Goal: Task Accomplishment & Management: Manage account settings

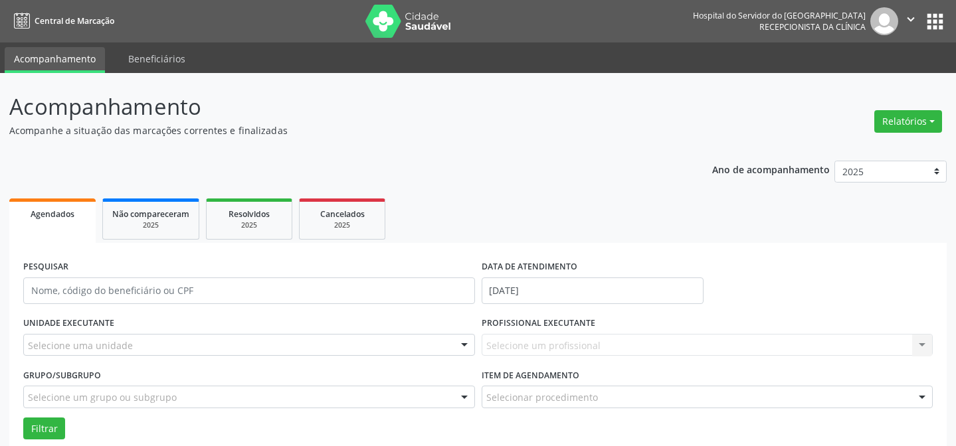
scroll to position [179, 0]
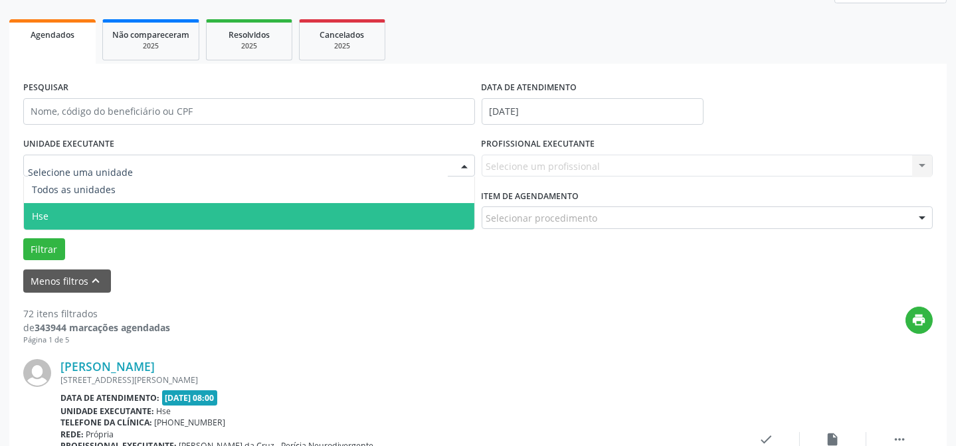
click at [91, 212] on span "Hse" at bounding box center [249, 216] width 450 height 27
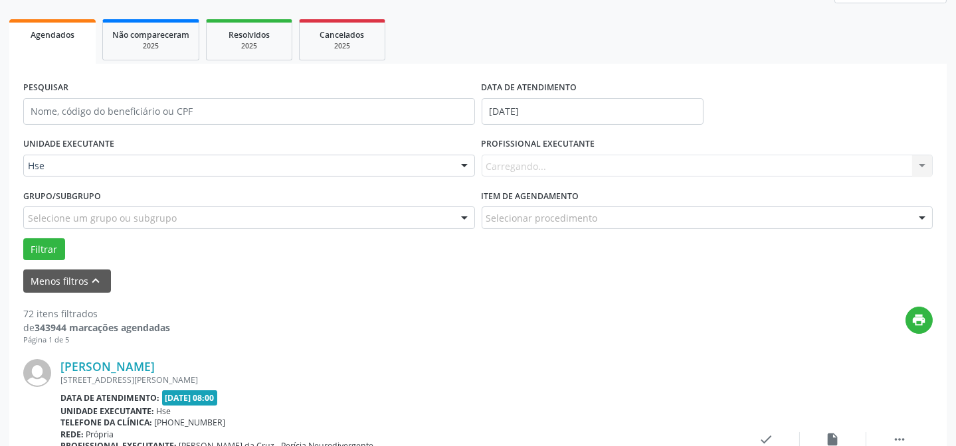
click at [575, 165] on div "Carregando... Nenhum resultado encontrado para: " " Não há nenhuma opção para s…" at bounding box center [707, 166] width 452 height 23
click at [519, 156] on div "Carregando..." at bounding box center [707, 166] width 452 height 23
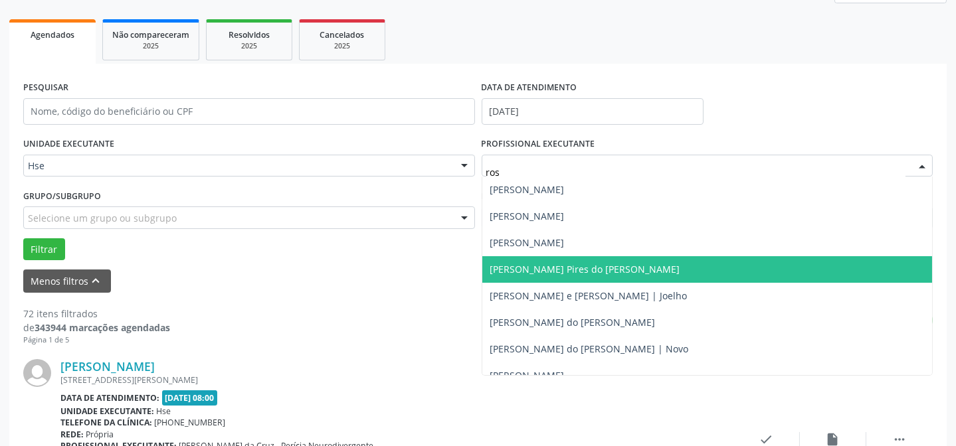
type input "rost"
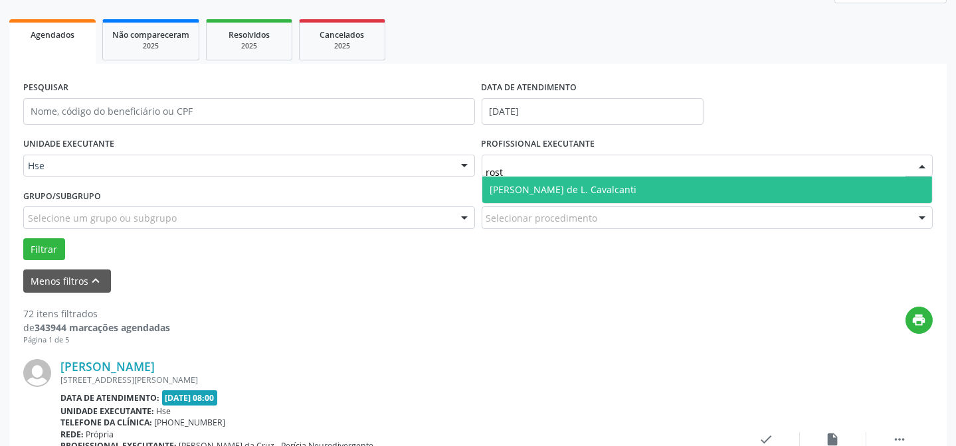
click at [600, 188] on span "[PERSON_NAME] de L. Cavalcanti" at bounding box center [563, 189] width 147 height 13
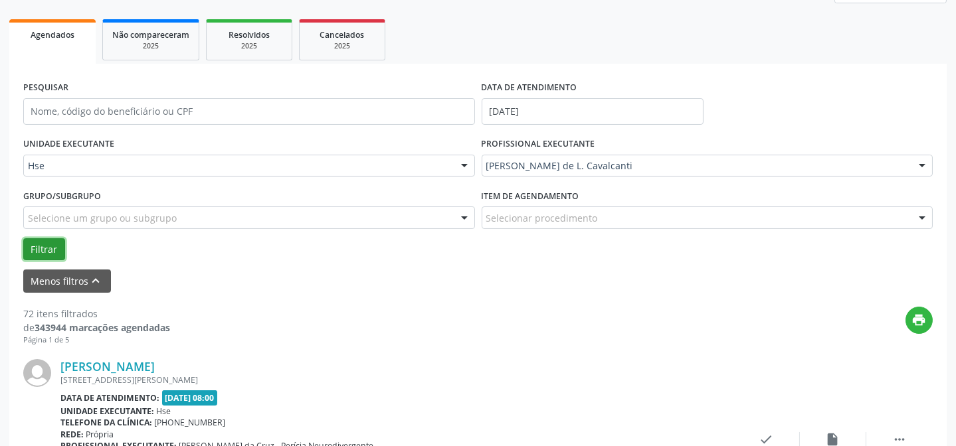
click at [45, 246] on button "Filtrar" at bounding box center [44, 249] width 42 height 23
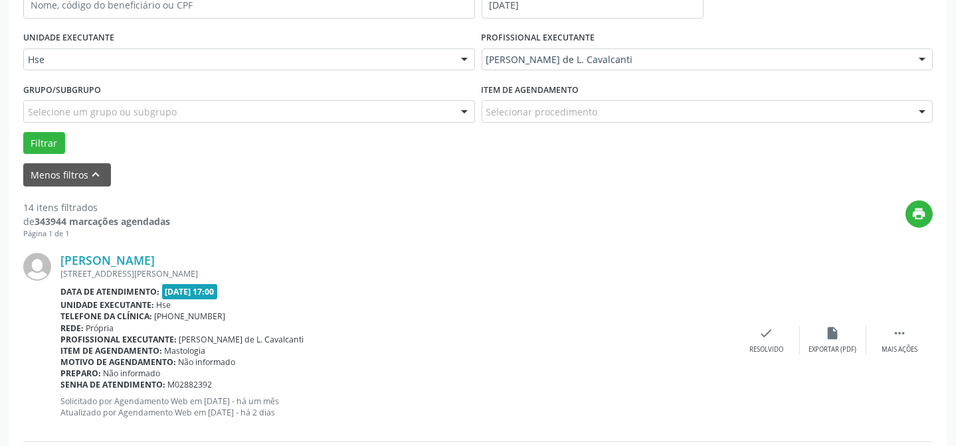
scroll to position [299, 0]
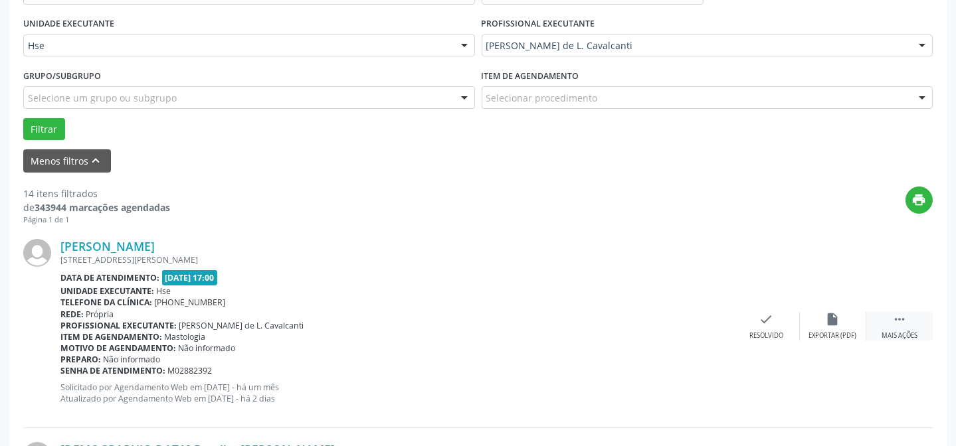
click at [888, 327] on div " Mais ações" at bounding box center [899, 326] width 66 height 29
click at [843, 317] on div "alarm_off Não compareceu" at bounding box center [832, 326] width 66 height 29
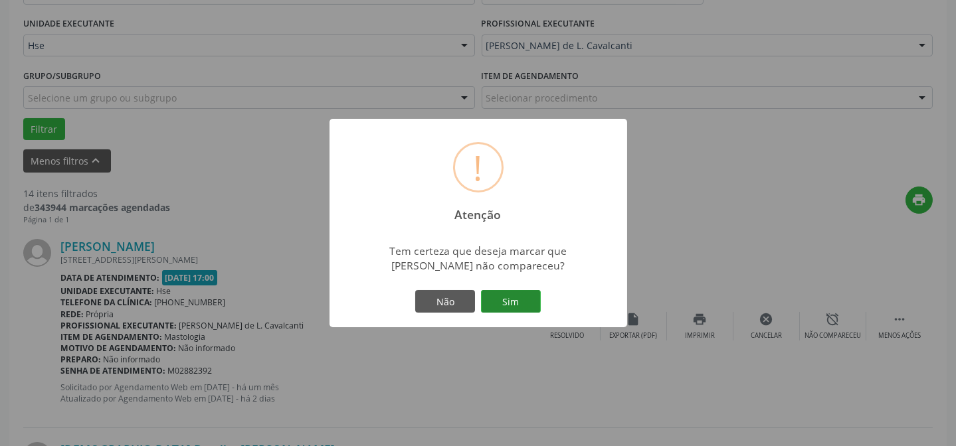
click at [485, 291] on button "Sim" at bounding box center [511, 301] width 60 height 23
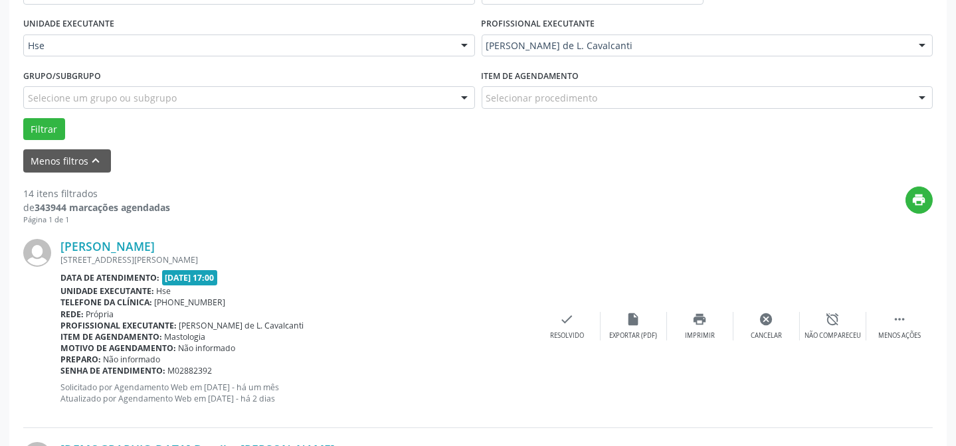
scroll to position [133, 0]
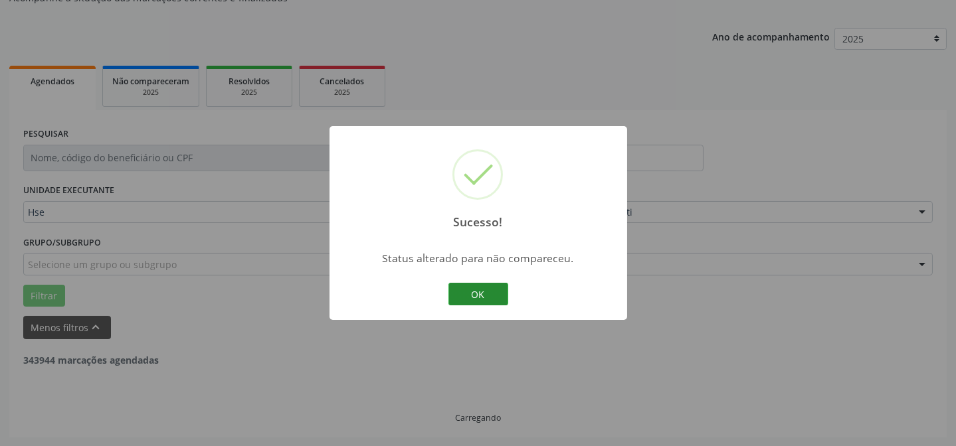
click at [454, 293] on button "OK" at bounding box center [478, 294] width 60 height 23
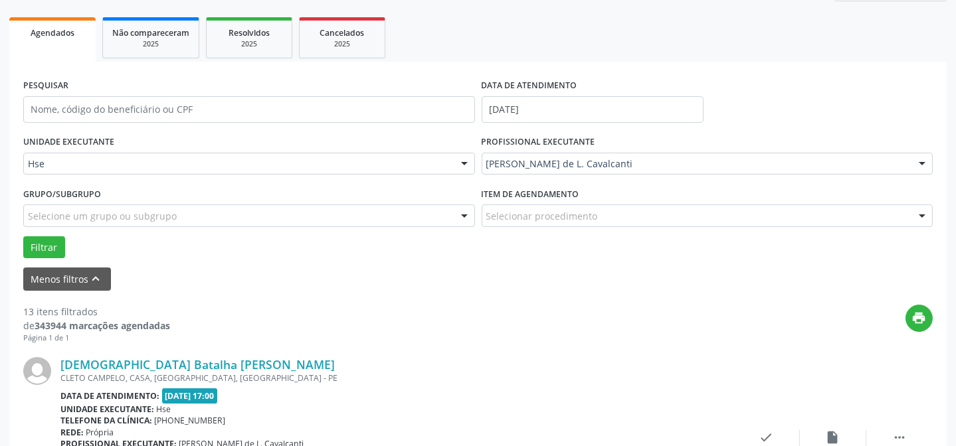
scroll to position [313, 0]
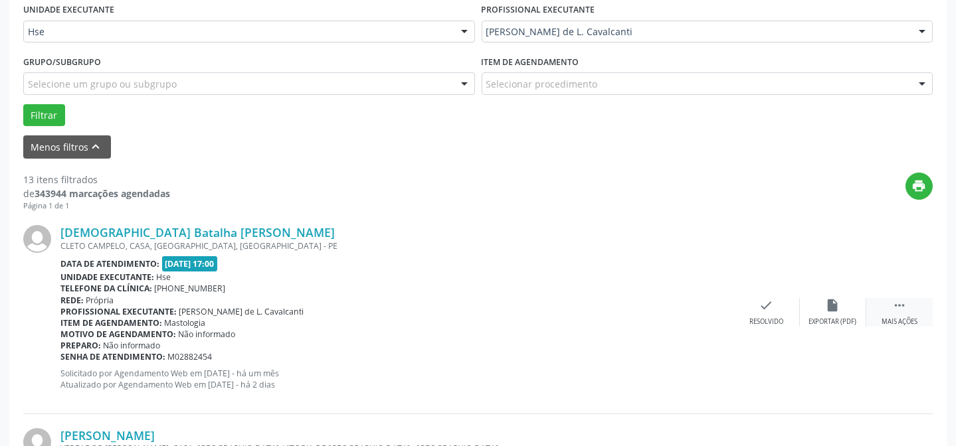
click at [886, 298] on div "[DEMOGRAPHIC_DATA] Batalha [PERSON_NAME] [GEOGRAPHIC_DATA], CASA, [GEOGRAPHIC_D…" at bounding box center [477, 312] width 909 height 203
click at [882, 307] on div " Mais ações" at bounding box center [899, 312] width 66 height 29
click at [825, 308] on icon "alarm_off" at bounding box center [832, 305] width 15 height 15
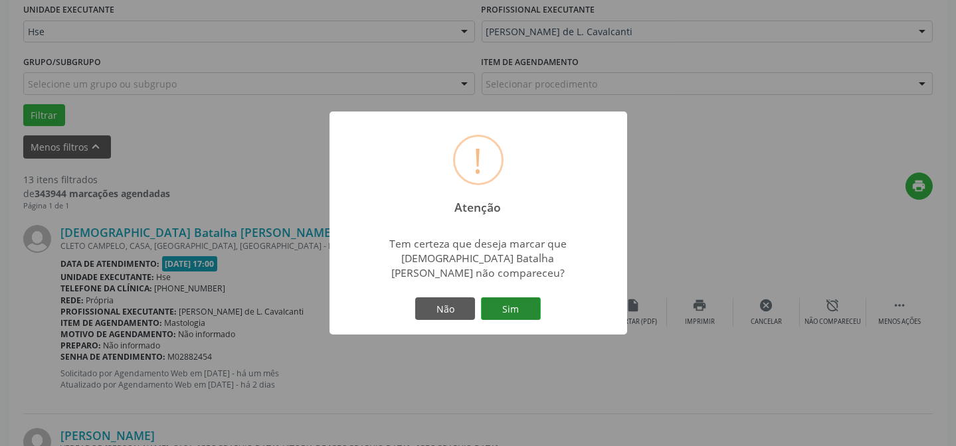
click at [514, 297] on button "Sim" at bounding box center [511, 308] width 60 height 23
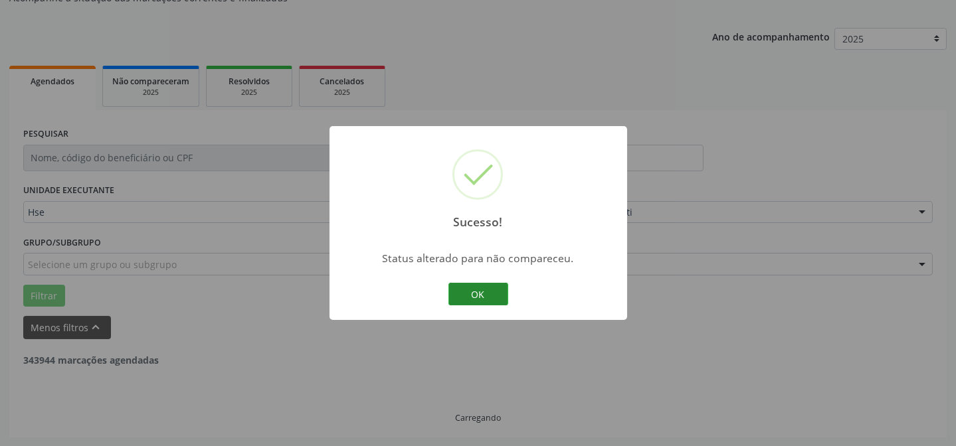
click at [469, 286] on button "OK" at bounding box center [478, 294] width 60 height 23
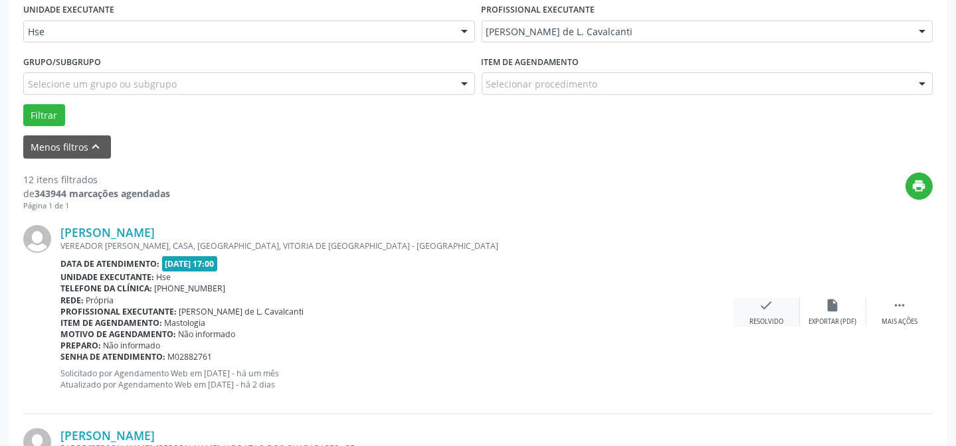
click at [776, 305] on div "check Resolvido" at bounding box center [766, 312] width 66 height 29
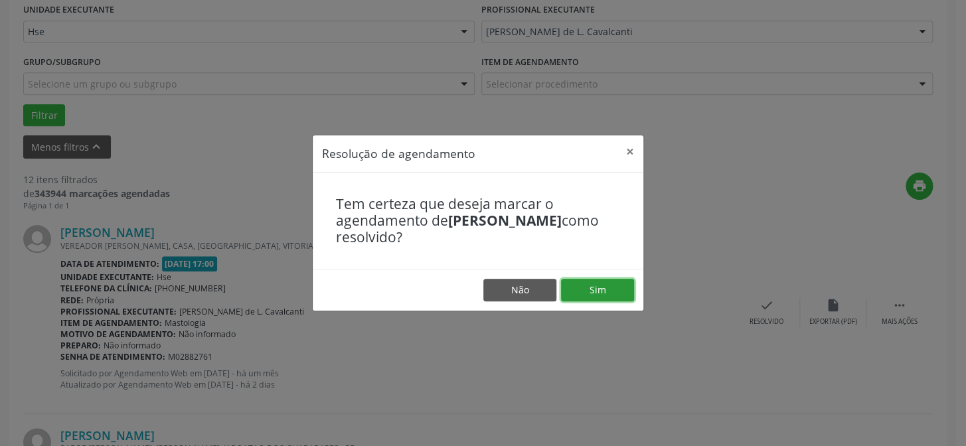
click at [597, 279] on button "Sim" at bounding box center [597, 290] width 73 height 23
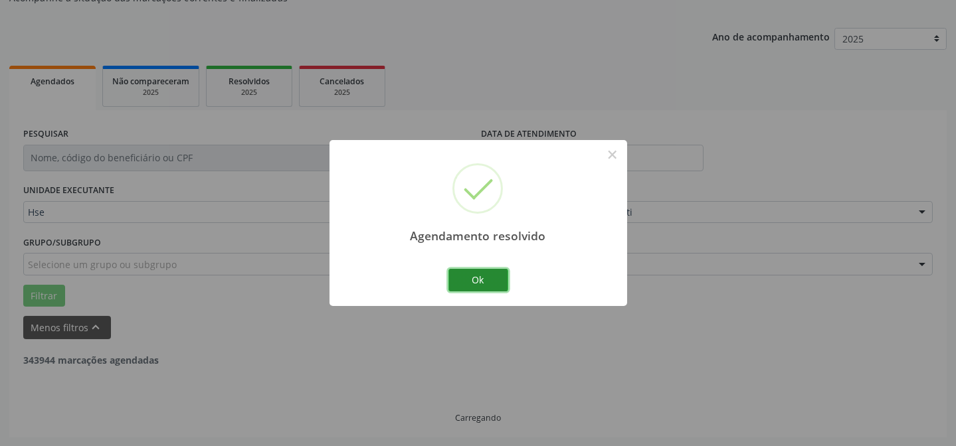
click at [467, 280] on button "Ok" at bounding box center [478, 280] width 60 height 23
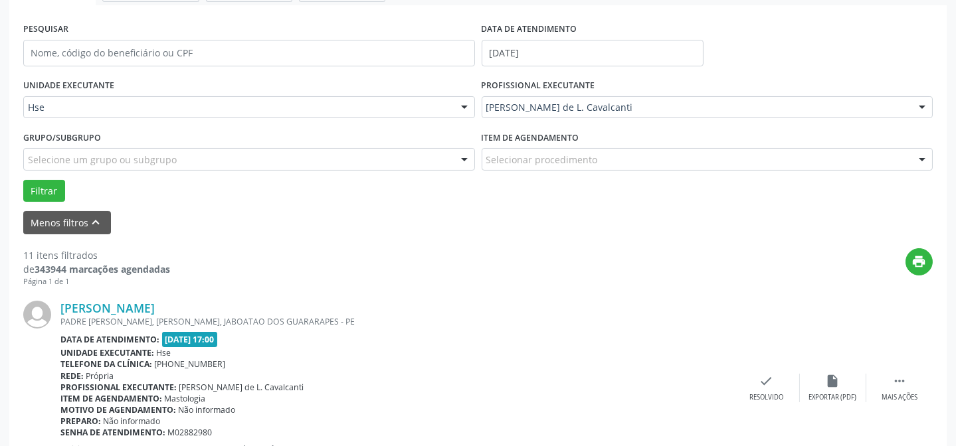
scroll to position [253, 0]
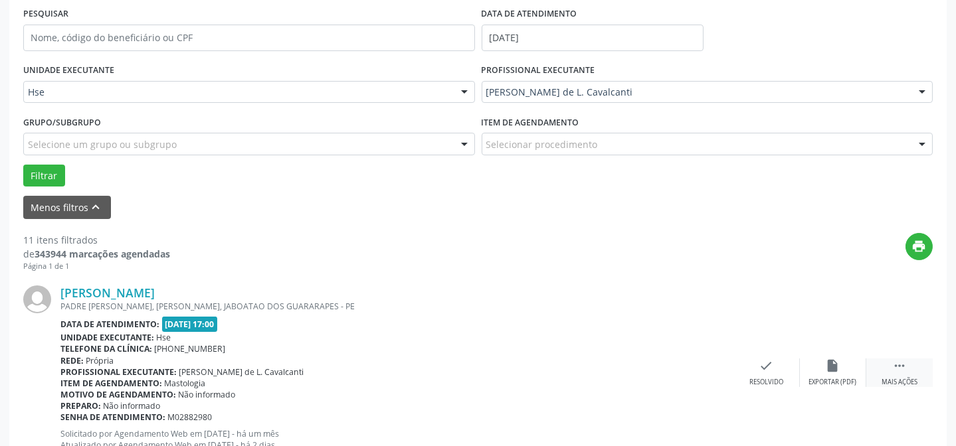
click at [896, 374] on div " Mais ações" at bounding box center [899, 373] width 66 height 29
click at [837, 364] on icon "alarm_off" at bounding box center [832, 366] width 15 height 15
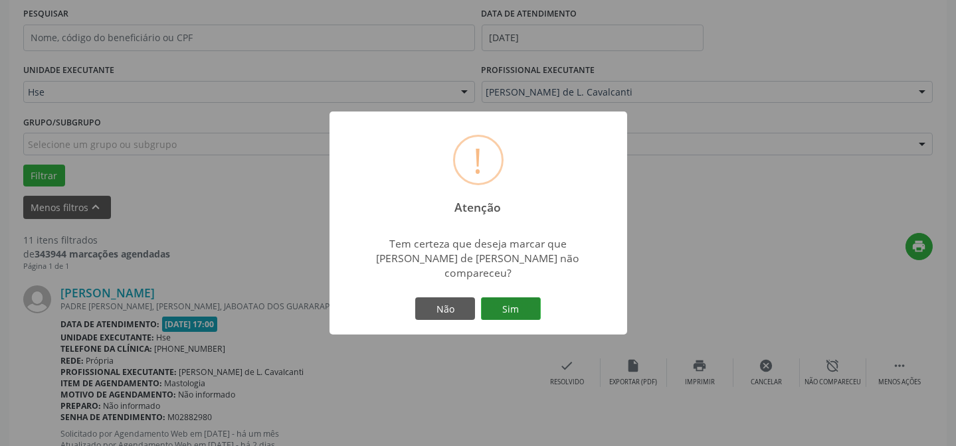
click at [497, 301] on button "Sim" at bounding box center [511, 308] width 60 height 23
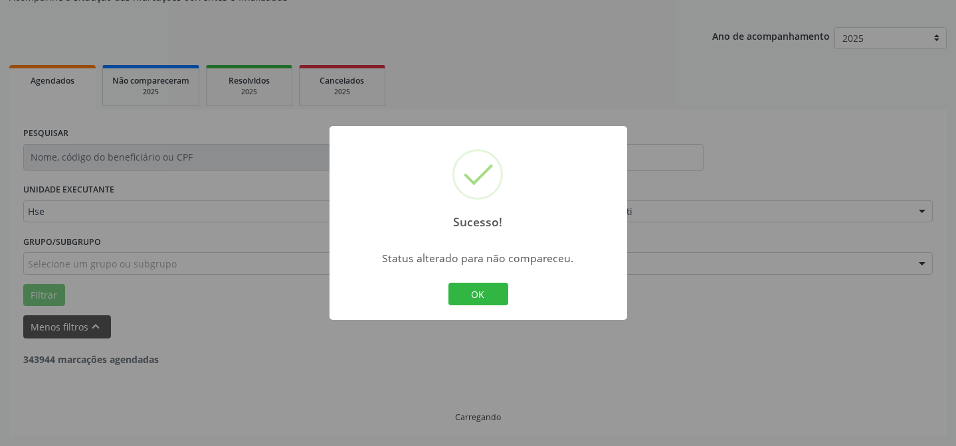
scroll to position [133, 0]
click at [482, 293] on button "OK" at bounding box center [478, 294] width 60 height 23
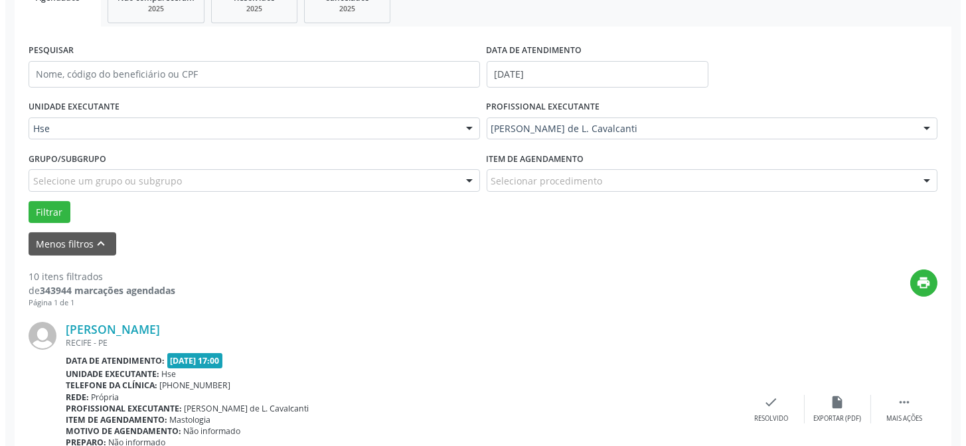
scroll to position [253, 0]
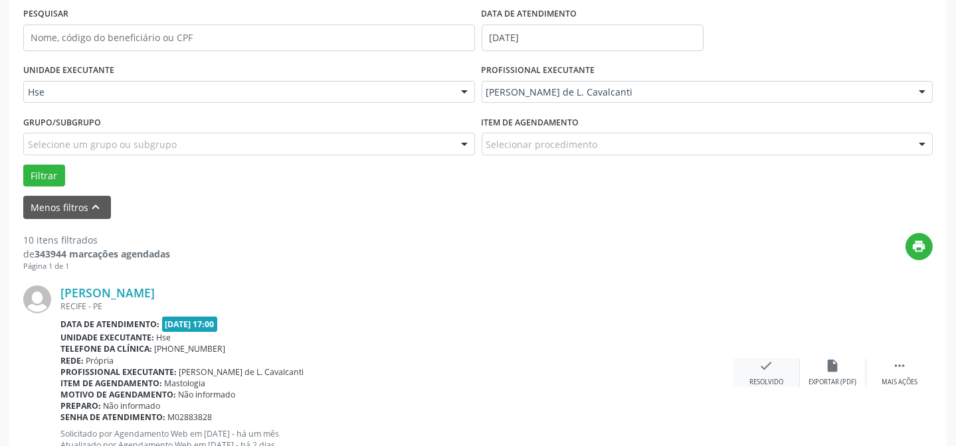
click at [764, 372] on icon "check" at bounding box center [766, 366] width 15 height 15
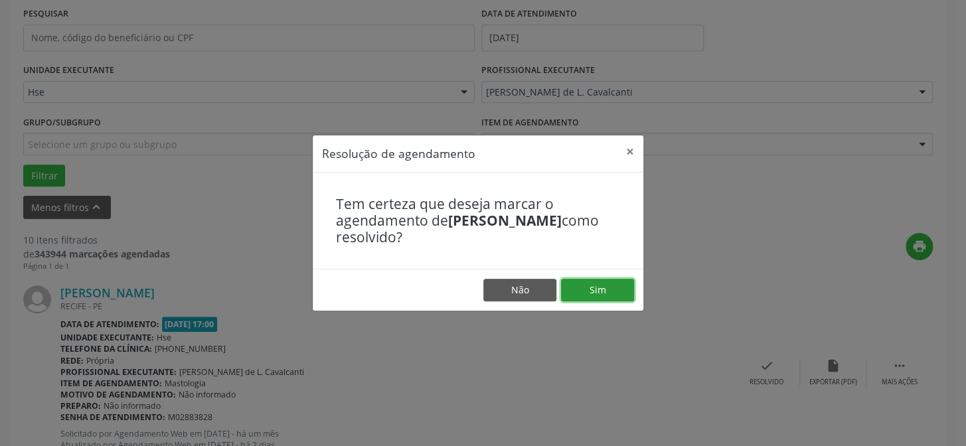
click at [603, 280] on button "Sim" at bounding box center [597, 290] width 73 height 23
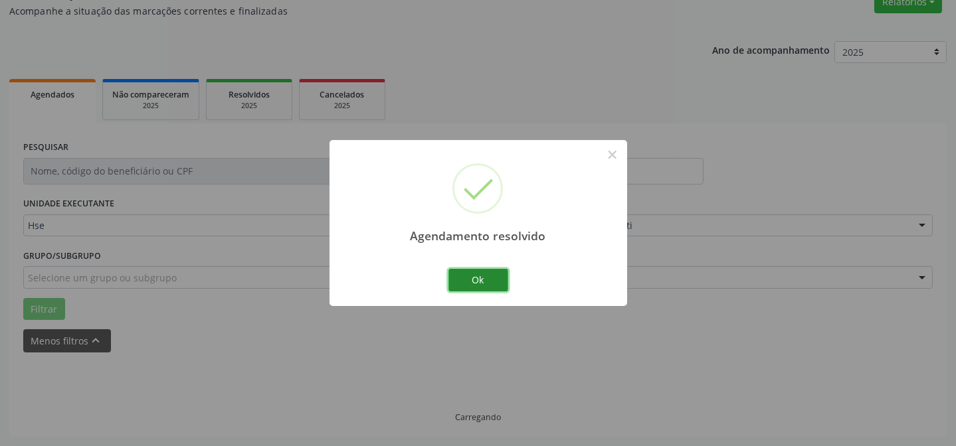
click at [485, 278] on button "Ok" at bounding box center [478, 280] width 60 height 23
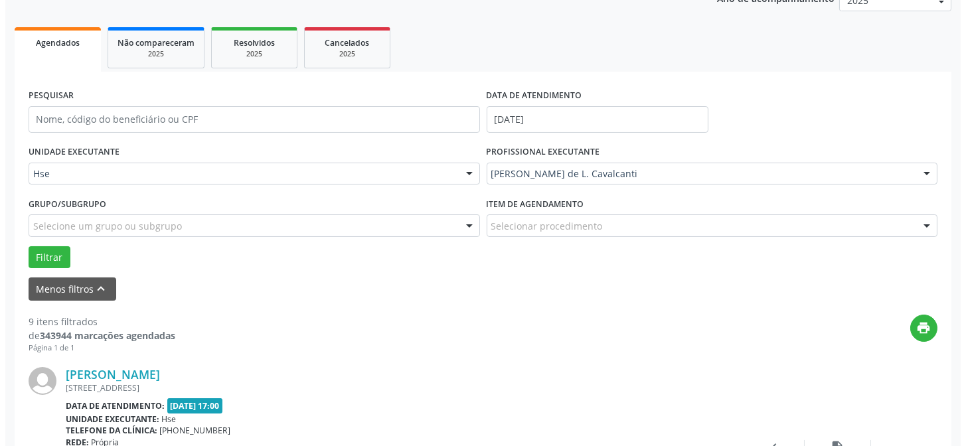
scroll to position [193, 0]
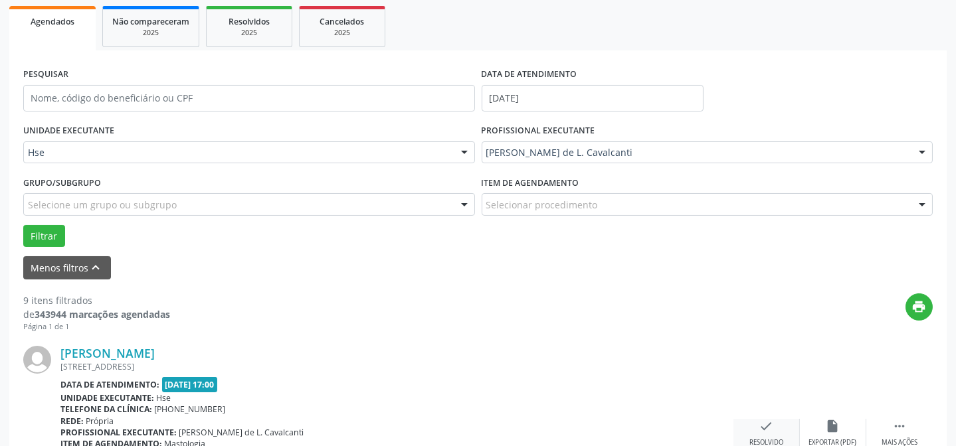
click at [746, 427] on div "check Resolvido" at bounding box center [766, 433] width 66 height 29
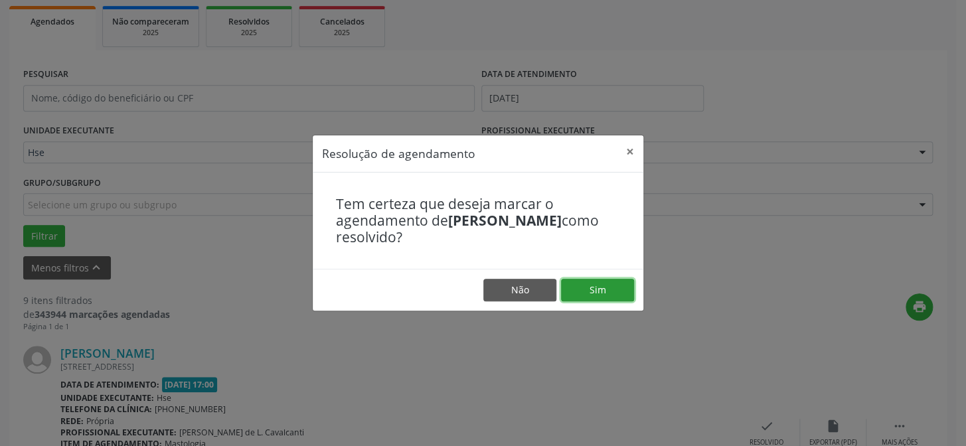
click at [587, 286] on button "Sim" at bounding box center [597, 290] width 73 height 23
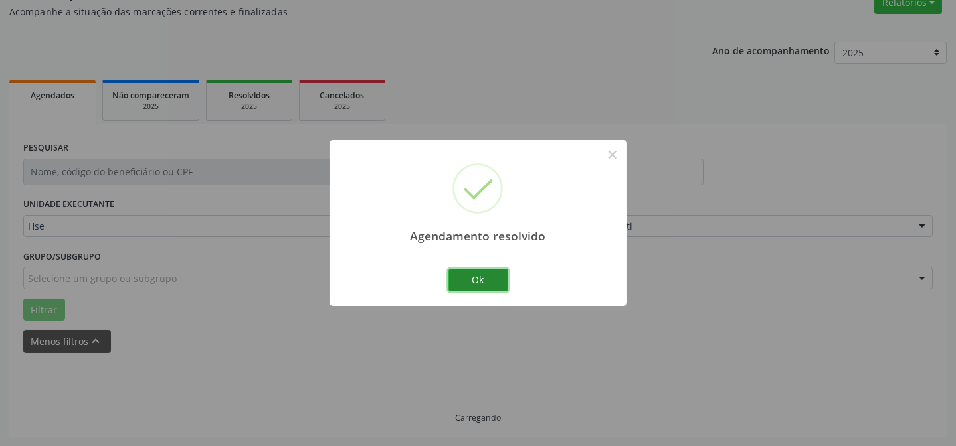
scroll to position [133, 0]
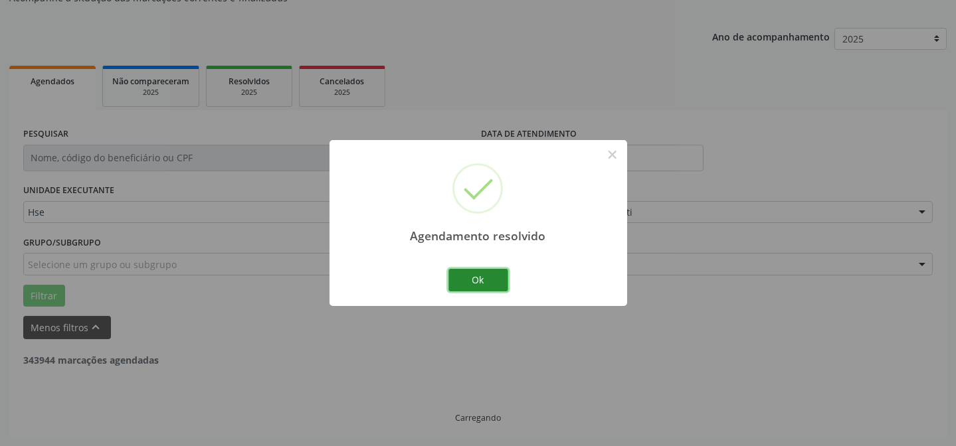
click at [475, 272] on button "Ok" at bounding box center [478, 280] width 60 height 23
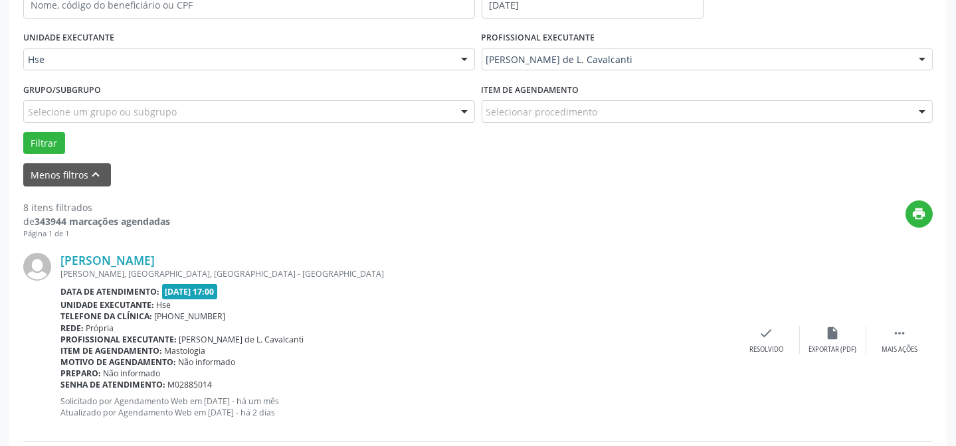
scroll to position [313, 0]
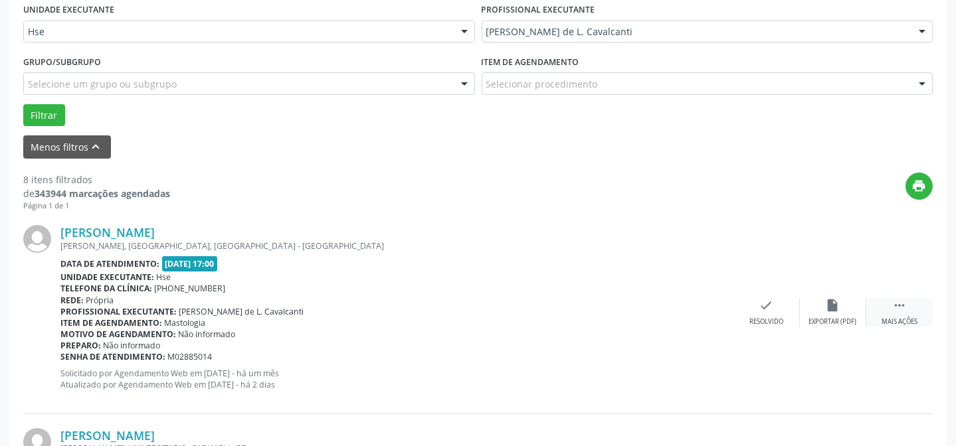
click at [903, 307] on icon "" at bounding box center [899, 305] width 15 height 15
click at [812, 319] on div "Não compareceu" at bounding box center [832, 321] width 56 height 9
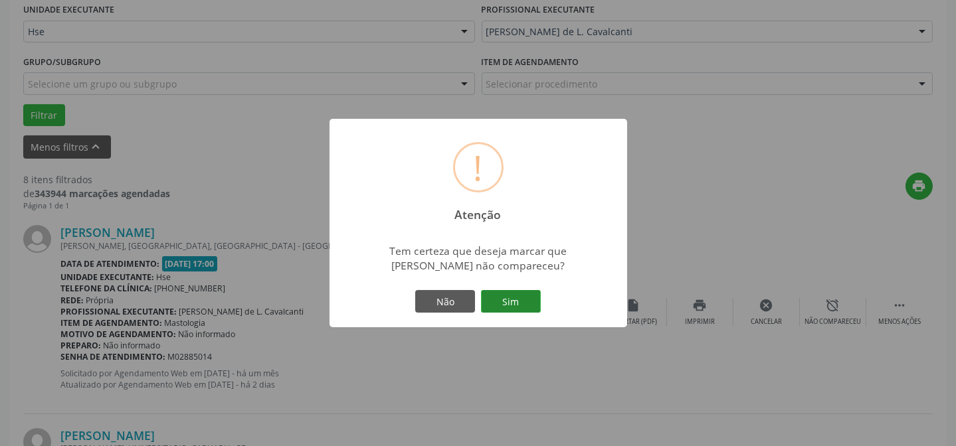
click at [526, 299] on button "Sim" at bounding box center [511, 301] width 60 height 23
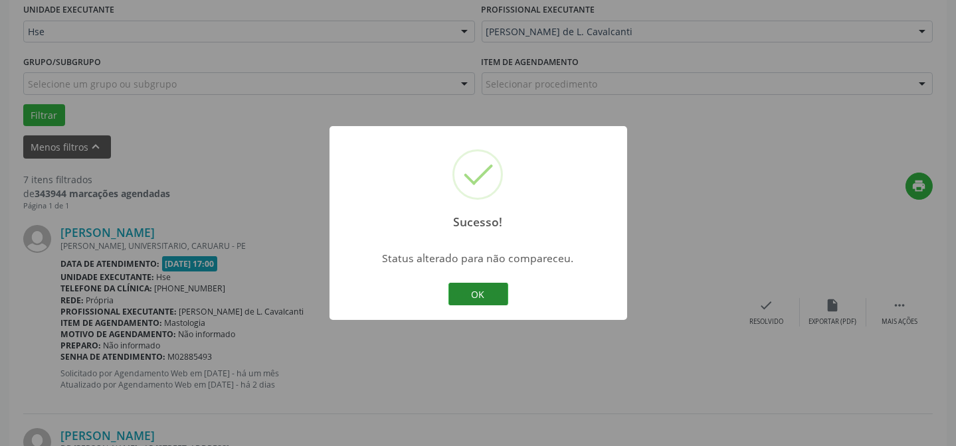
click at [479, 291] on button "OK" at bounding box center [478, 294] width 60 height 23
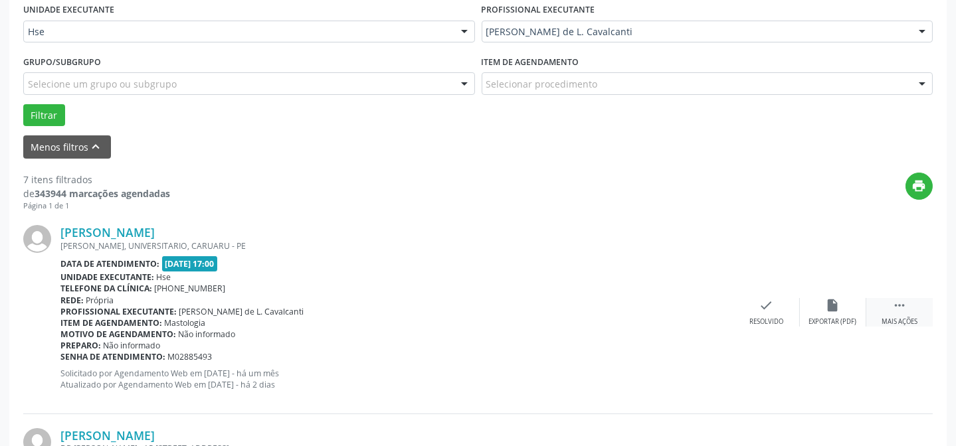
click at [885, 306] on div " Mais ações" at bounding box center [899, 312] width 66 height 29
click at [782, 311] on div "cancel Cancelar" at bounding box center [766, 312] width 66 height 29
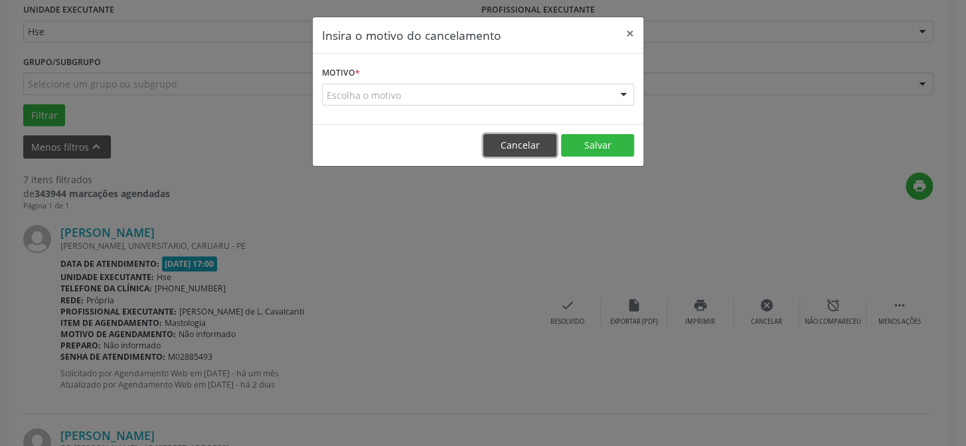
click at [496, 142] on button "Cancelar" at bounding box center [519, 145] width 73 height 23
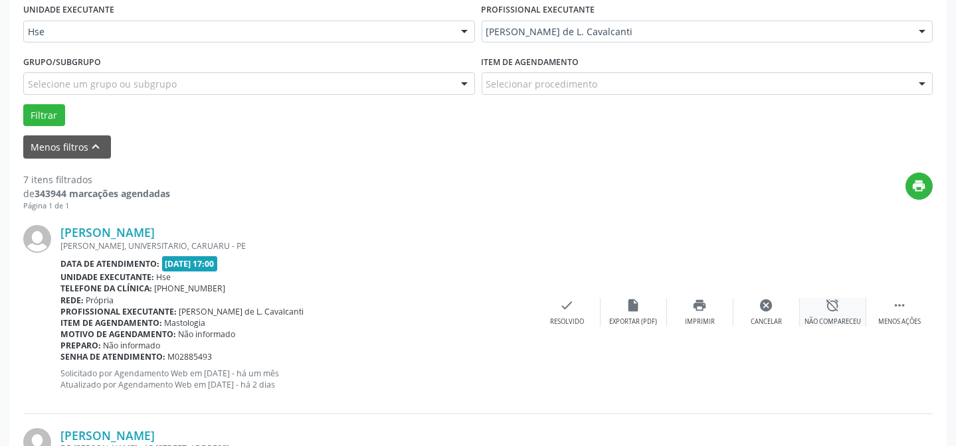
click at [837, 314] on div "alarm_off Não compareceu" at bounding box center [832, 312] width 66 height 29
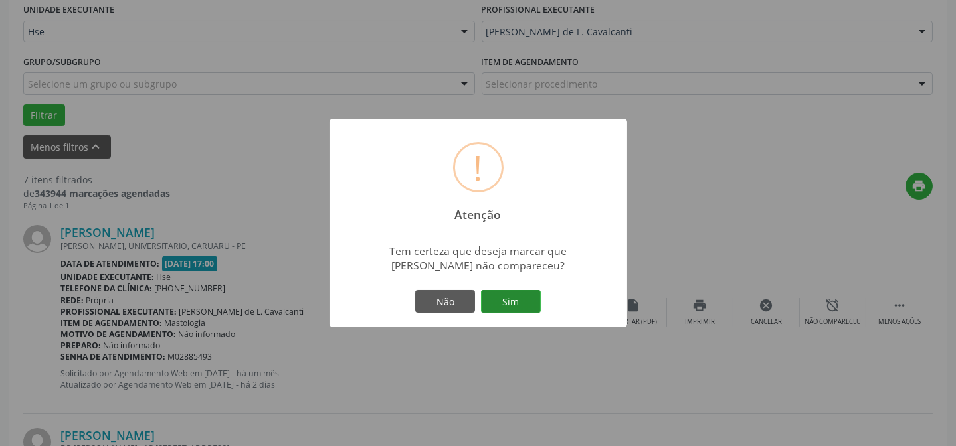
click at [511, 306] on button "Sim" at bounding box center [511, 301] width 60 height 23
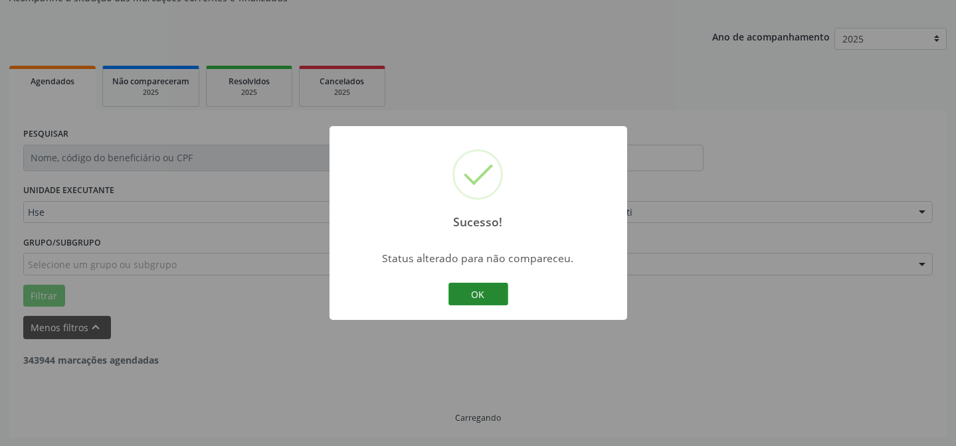
click at [467, 286] on button "OK" at bounding box center [478, 294] width 60 height 23
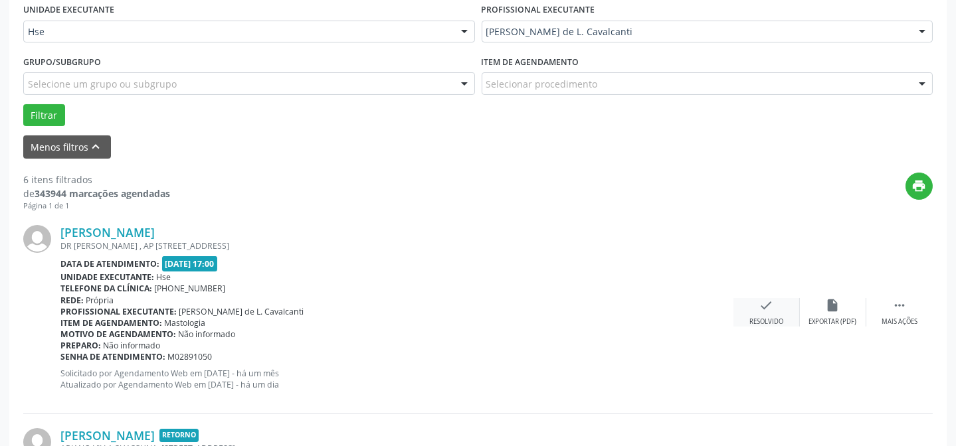
click at [764, 321] on div "Resolvido" at bounding box center [766, 321] width 34 height 9
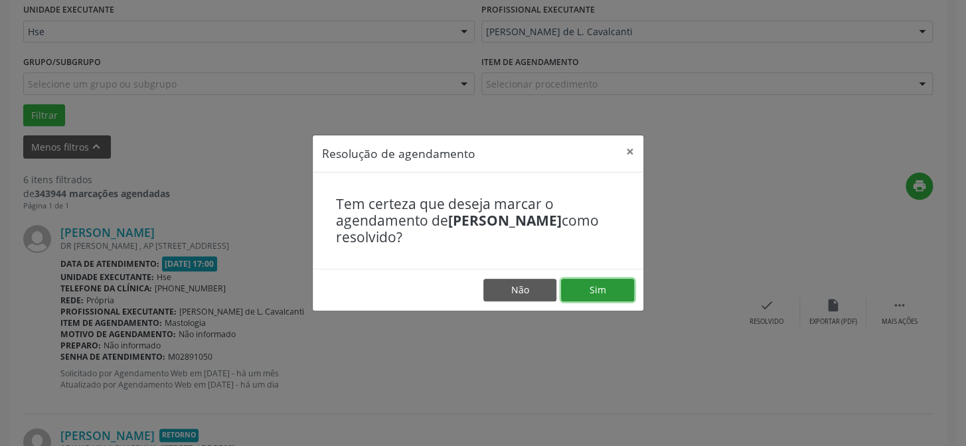
click at [611, 288] on button "Sim" at bounding box center [597, 290] width 73 height 23
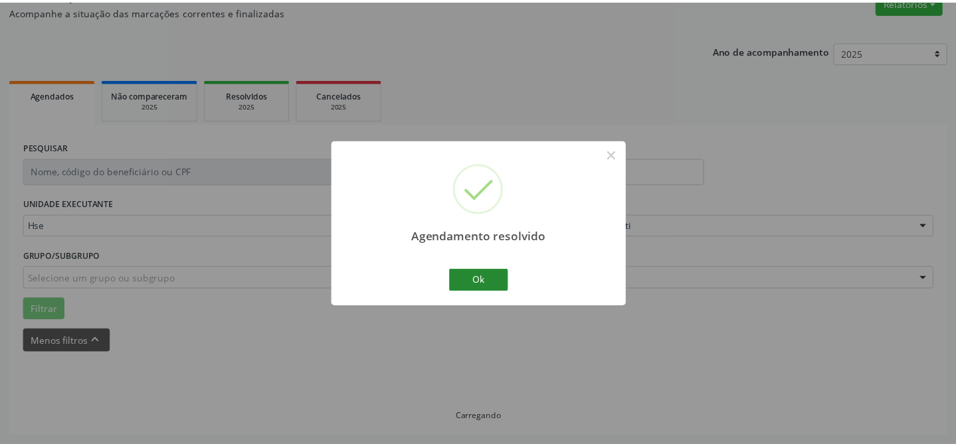
scroll to position [119, 0]
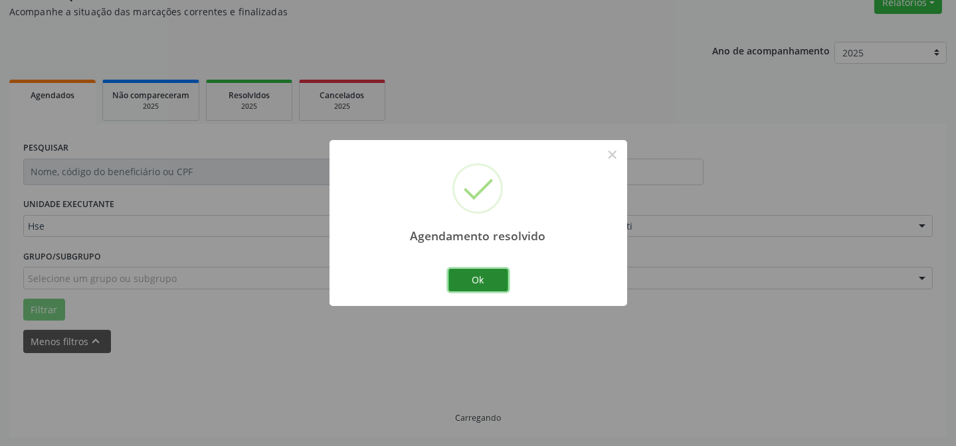
click at [471, 274] on button "Ok" at bounding box center [478, 280] width 60 height 23
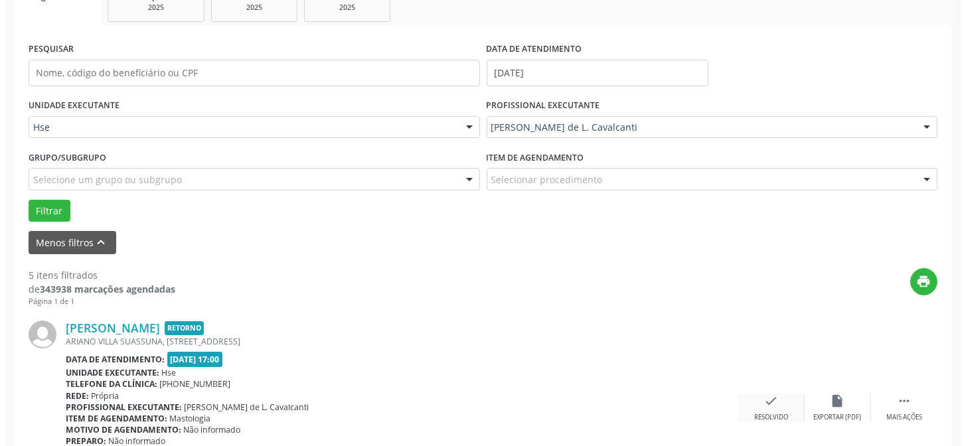
scroll to position [239, 0]
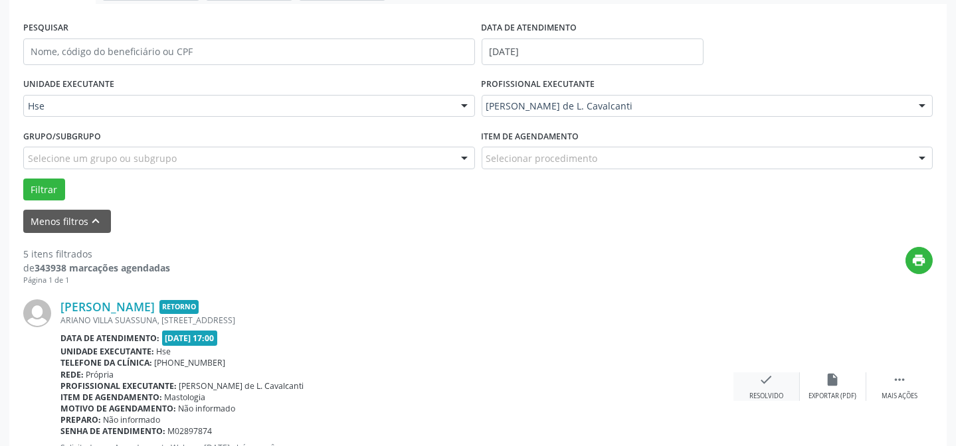
click at [766, 385] on icon "check" at bounding box center [766, 380] width 15 height 15
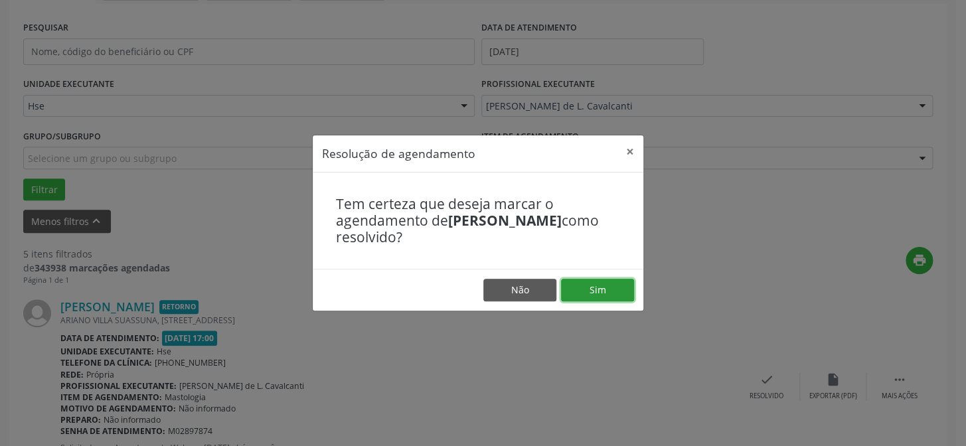
click at [610, 288] on button "Sim" at bounding box center [597, 290] width 73 height 23
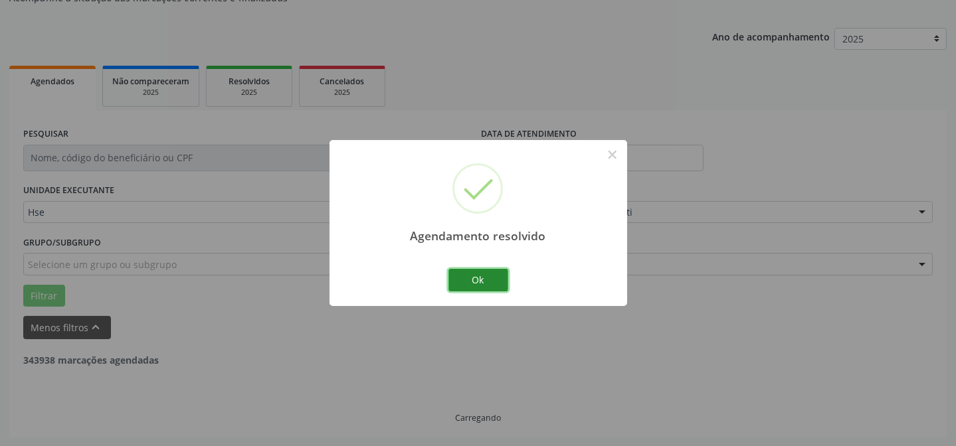
click at [465, 276] on button "Ok" at bounding box center [478, 280] width 60 height 23
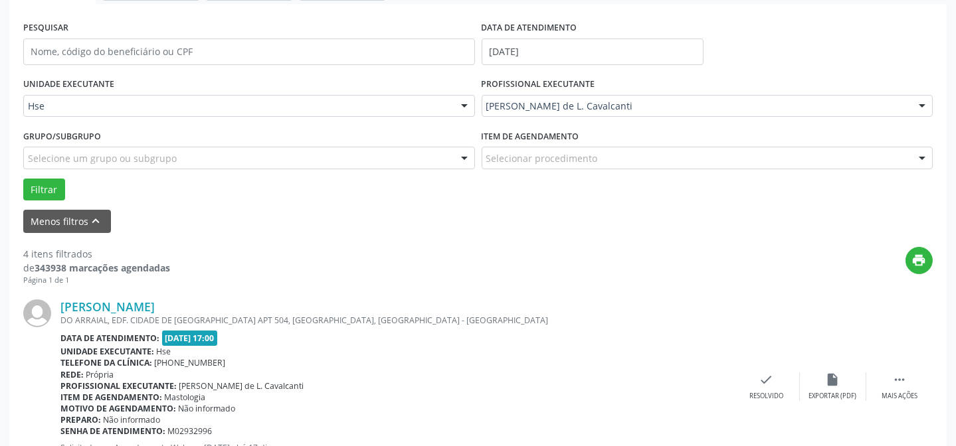
scroll to position [253, 0]
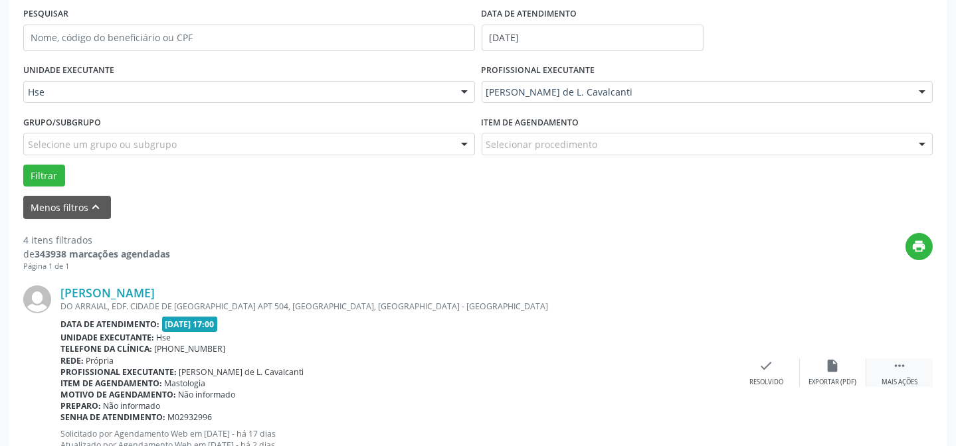
drag, startPoint x: 895, startPoint y: 376, endPoint x: 868, endPoint y: 370, distance: 27.9
click at [894, 375] on div " Mais ações" at bounding box center [899, 373] width 66 height 29
click at [815, 360] on div "alarm_off Não compareceu" at bounding box center [832, 373] width 66 height 29
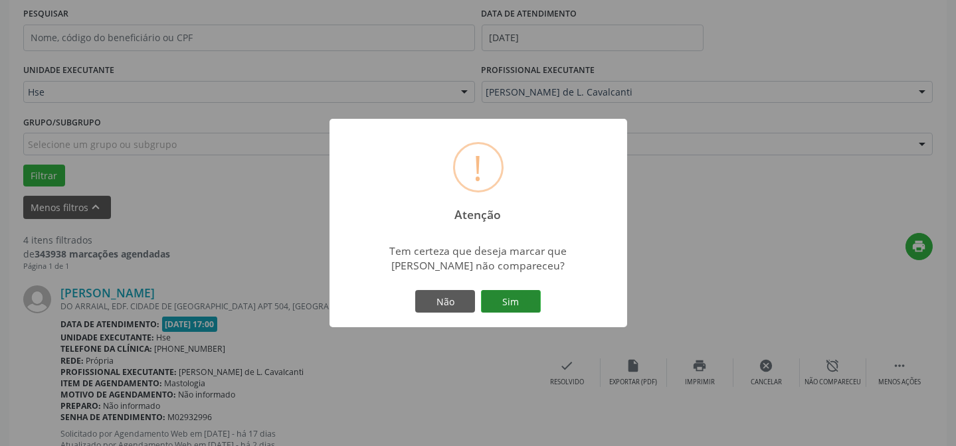
click at [511, 296] on button "Sim" at bounding box center [511, 301] width 60 height 23
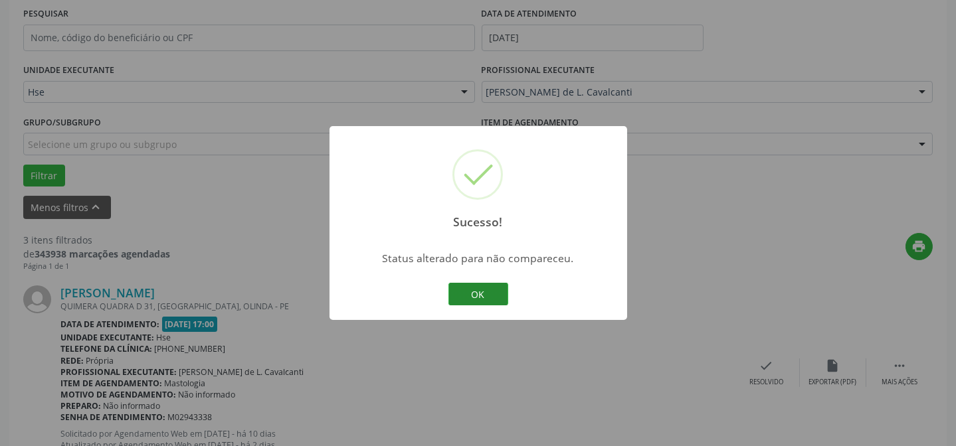
click at [498, 285] on button "OK" at bounding box center [478, 294] width 60 height 23
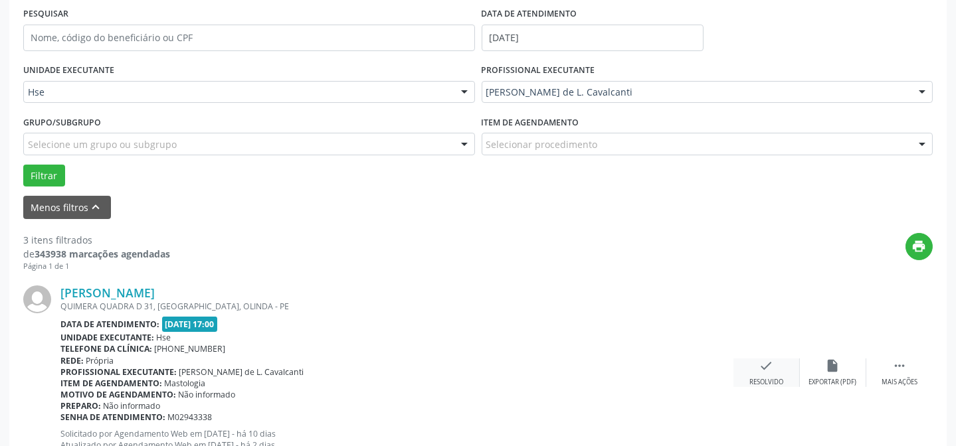
click at [771, 378] on div "Resolvido" at bounding box center [766, 382] width 34 height 9
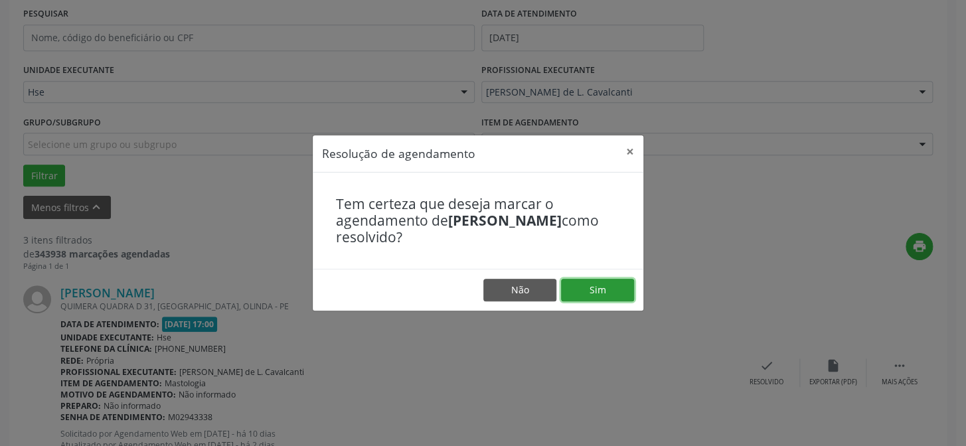
click at [566, 282] on button "Sim" at bounding box center [597, 290] width 73 height 23
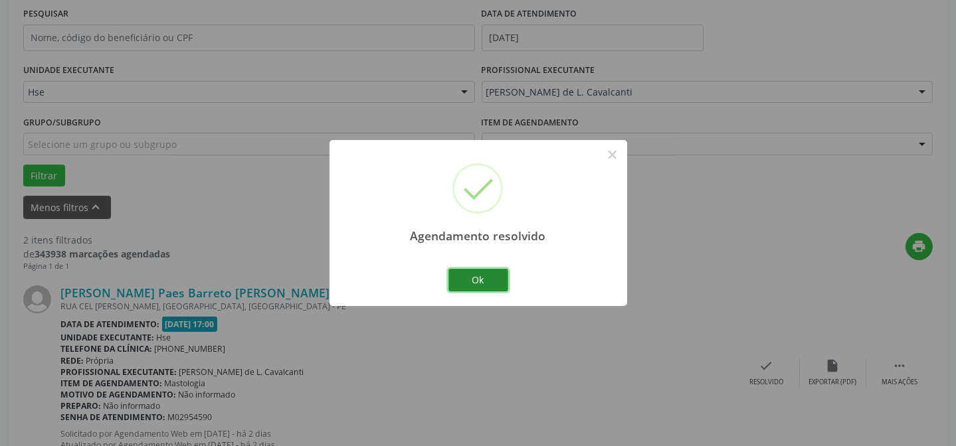
click at [501, 274] on button "Ok" at bounding box center [478, 280] width 60 height 23
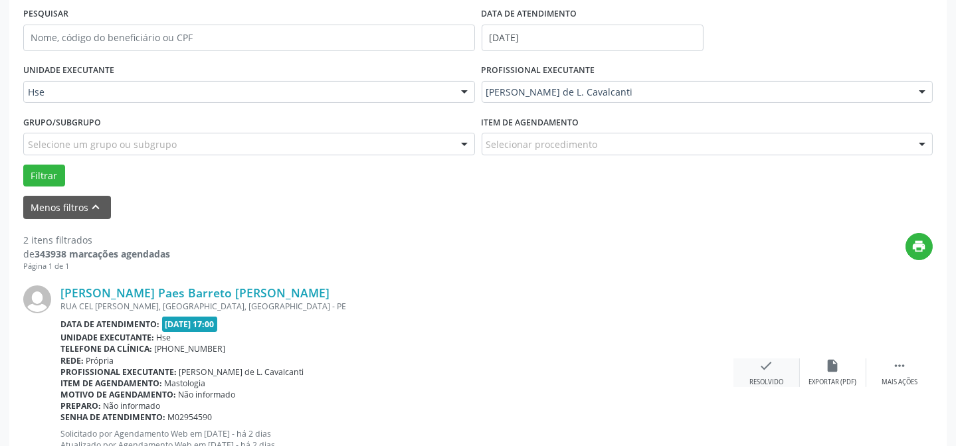
click at [762, 378] on div "Resolvido" at bounding box center [766, 382] width 34 height 9
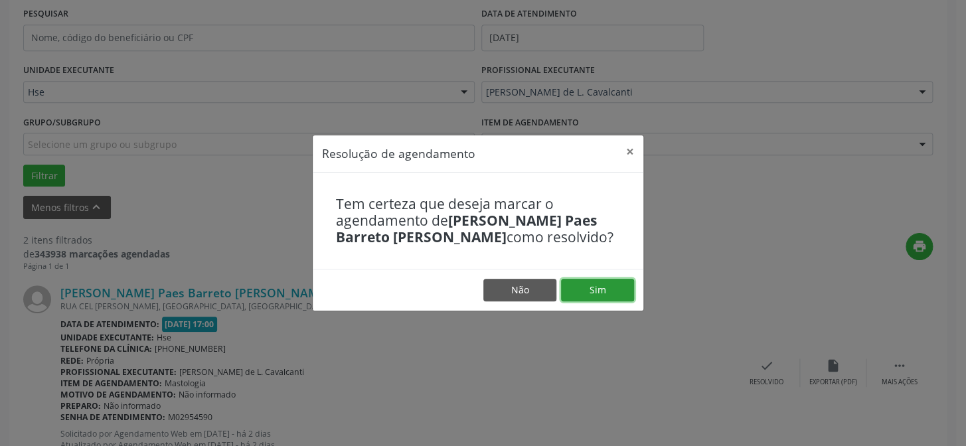
click at [623, 284] on button "Sim" at bounding box center [597, 290] width 73 height 23
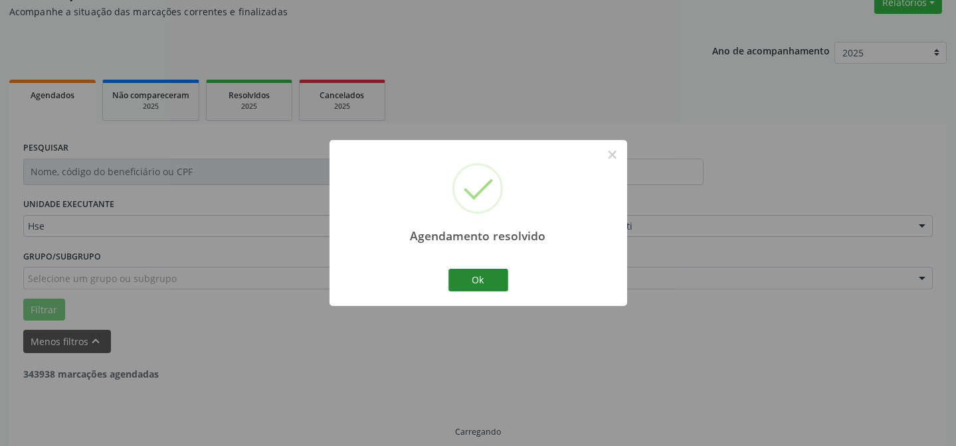
scroll to position [133, 0]
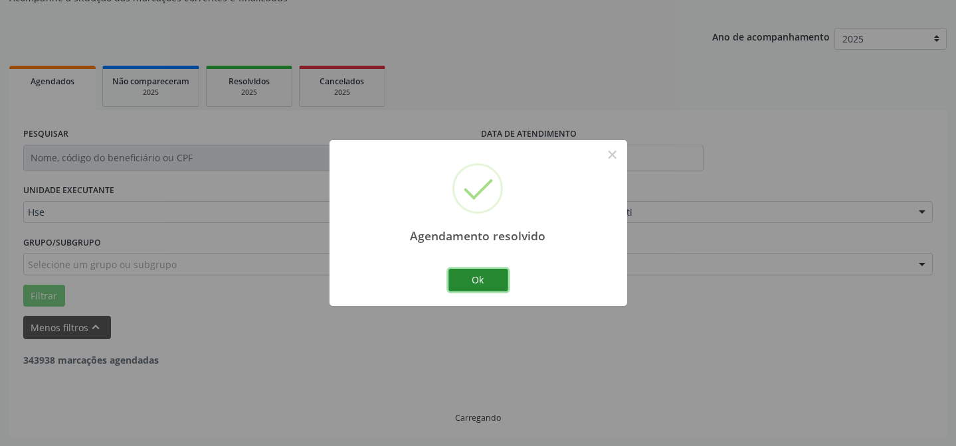
click at [491, 286] on button "Ok" at bounding box center [478, 280] width 60 height 23
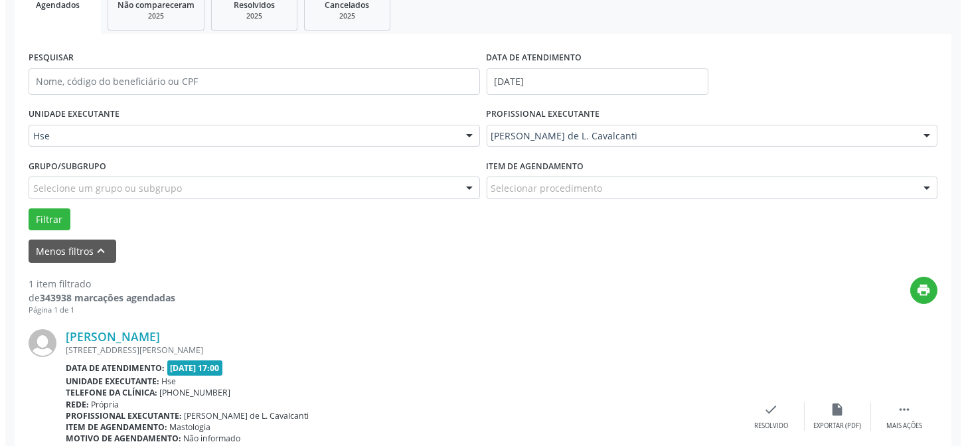
scroll to position [303, 0]
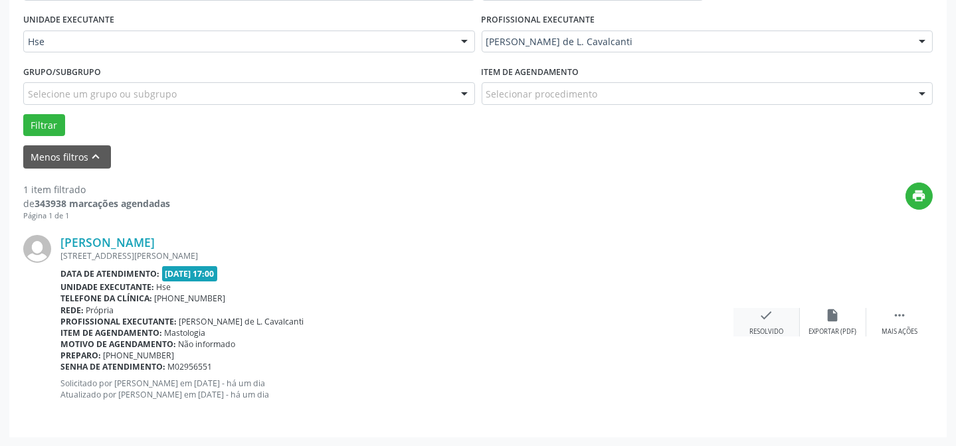
click at [762, 318] on icon "check" at bounding box center [766, 315] width 15 height 15
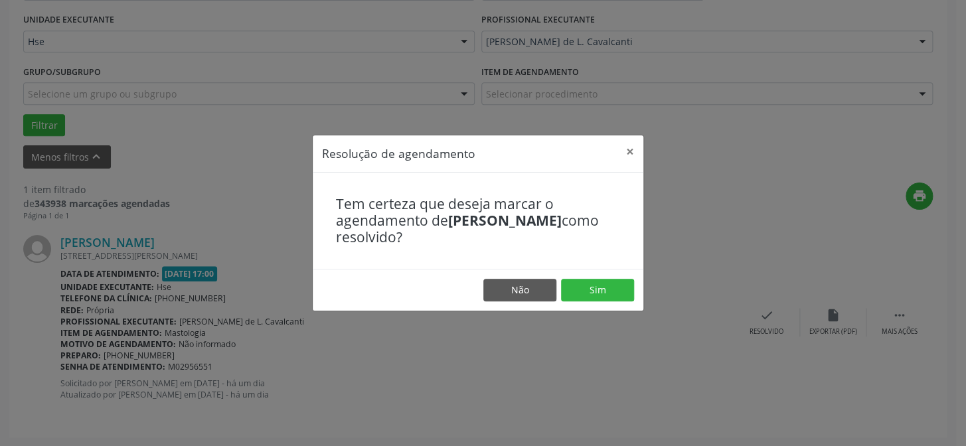
click at [590, 277] on footer "Não Sim" at bounding box center [478, 290] width 331 height 42
click at [590, 282] on button "Sim" at bounding box center [597, 290] width 73 height 23
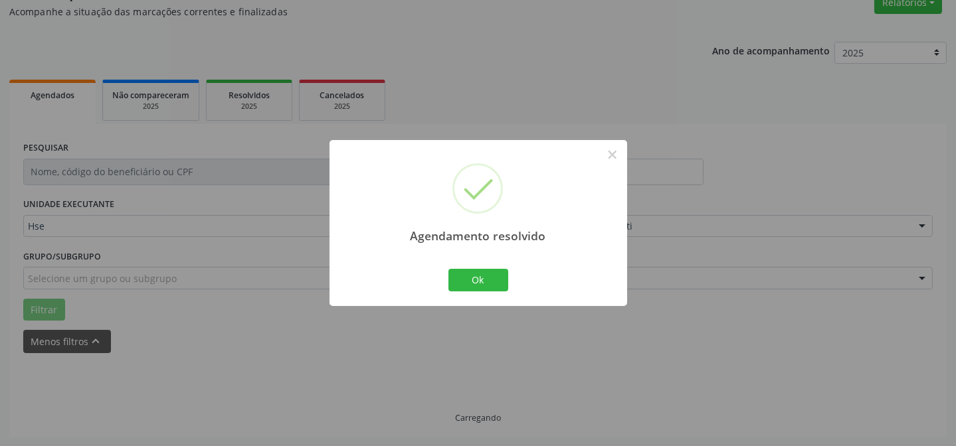
scroll to position [90, 0]
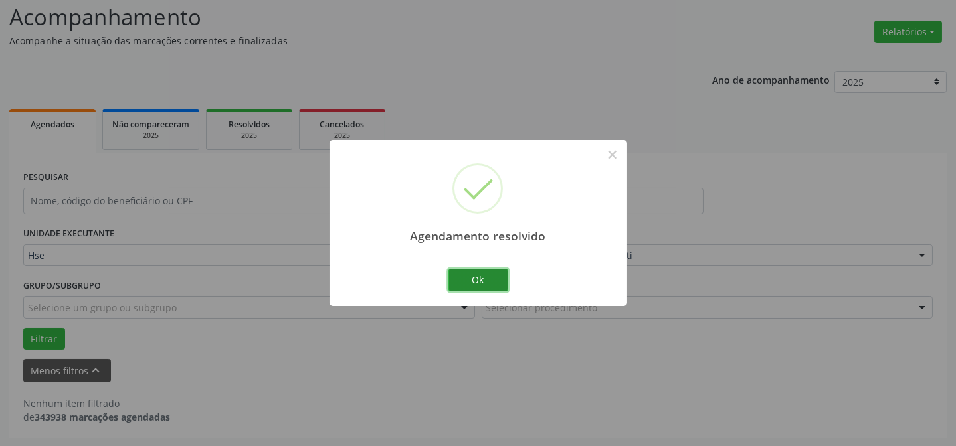
click at [486, 272] on button "Ok" at bounding box center [478, 280] width 60 height 23
